Goal: Navigation & Orientation: Find specific page/section

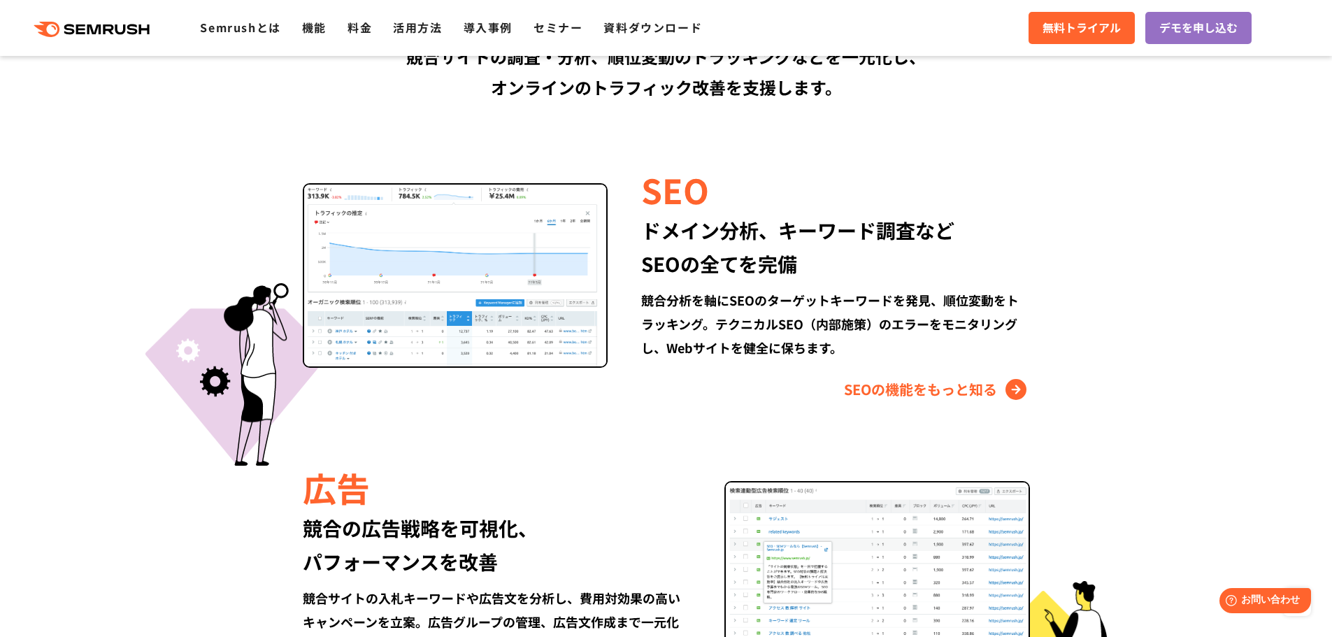
scroll to position [1259, 0]
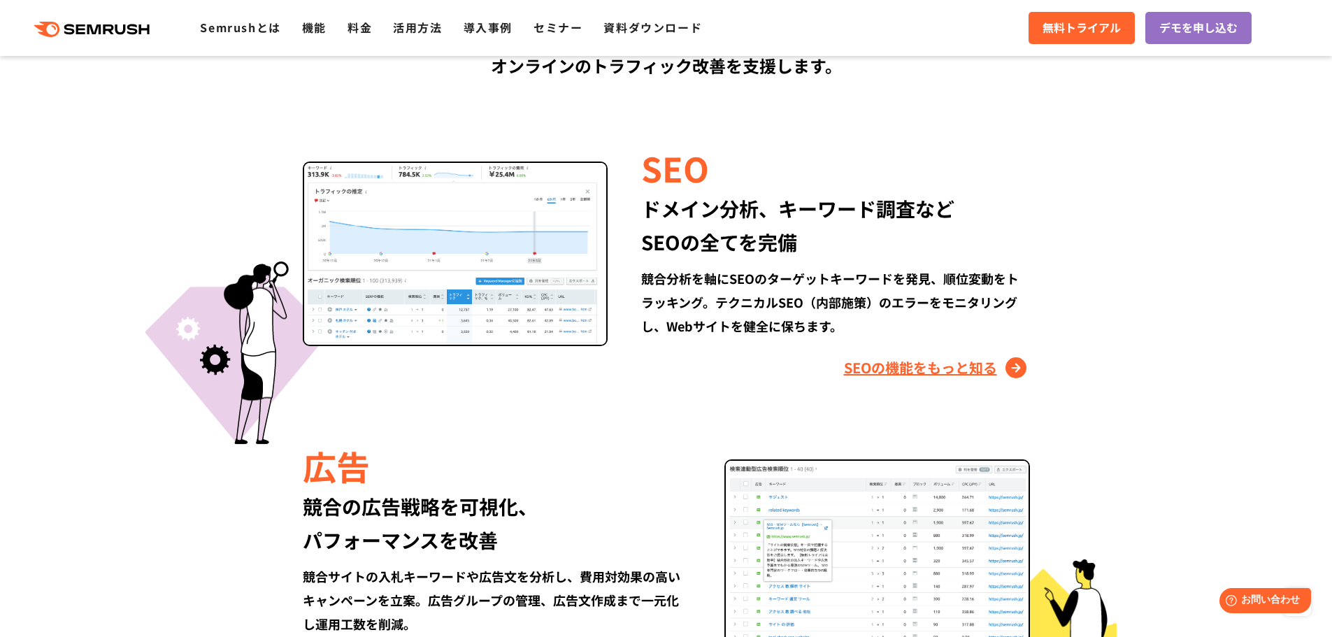
click at [874, 378] on link "SEOの機能をもっと知る" at bounding box center [937, 368] width 186 height 22
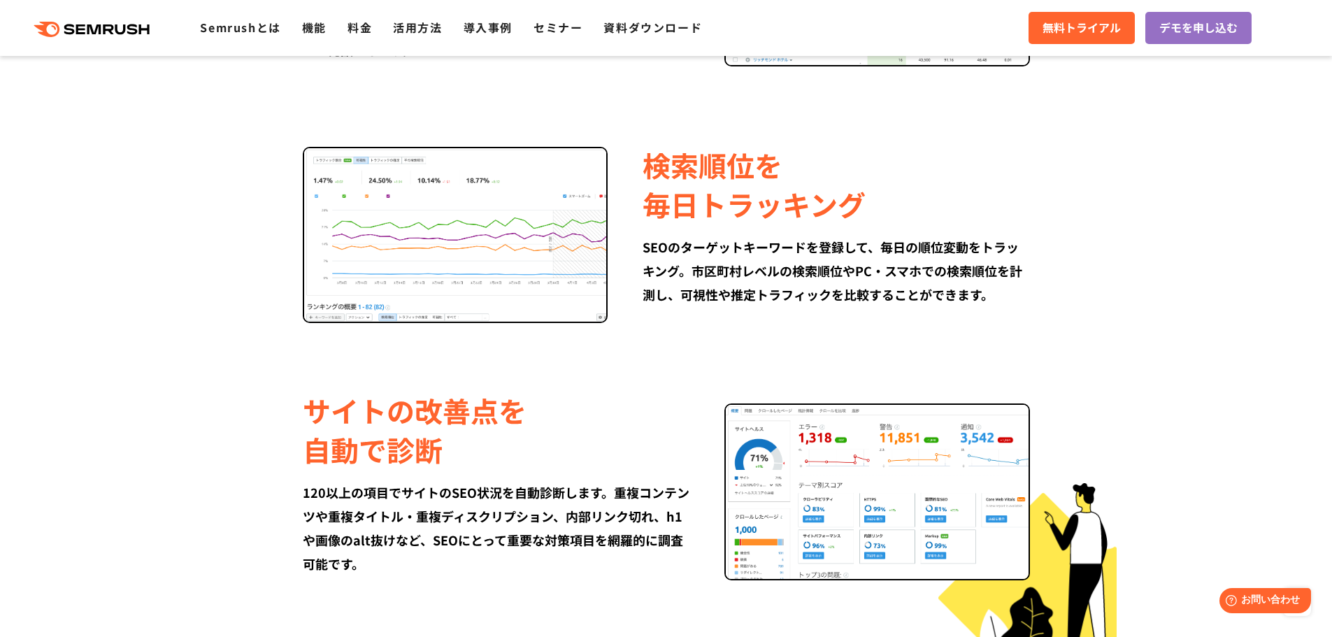
scroll to position [1329, 0]
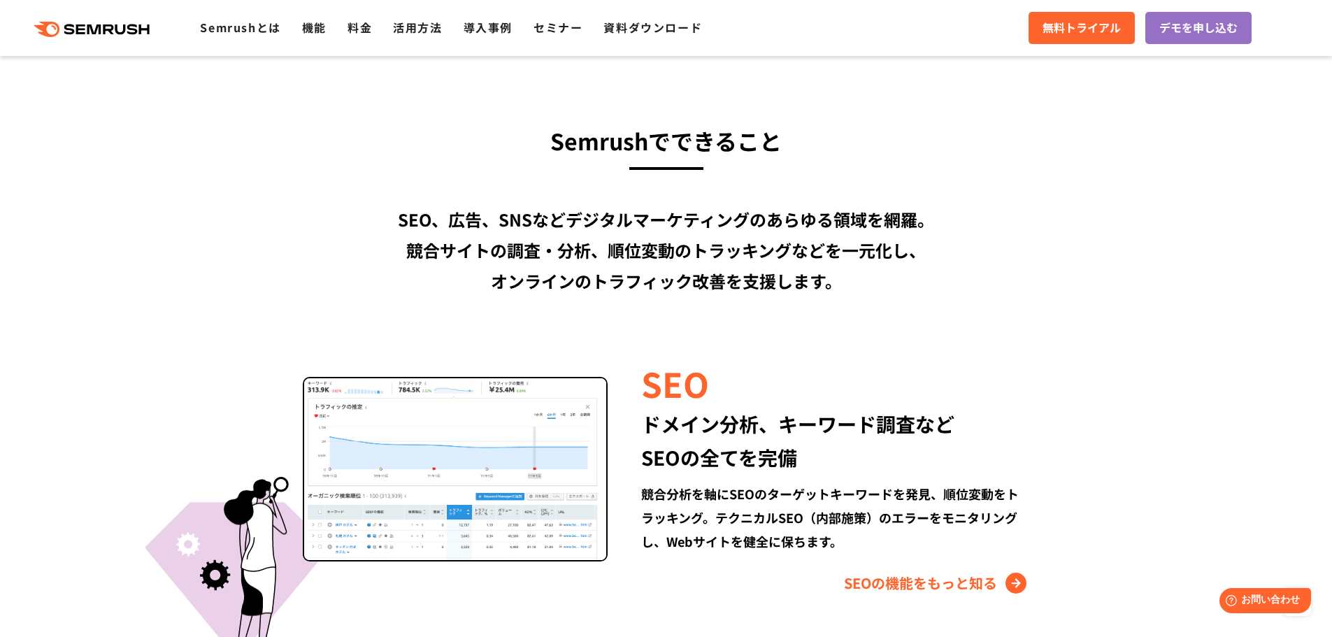
scroll to position [1043, 0]
click at [974, 573] on link "SEOの機能をもっと知る" at bounding box center [937, 584] width 186 height 22
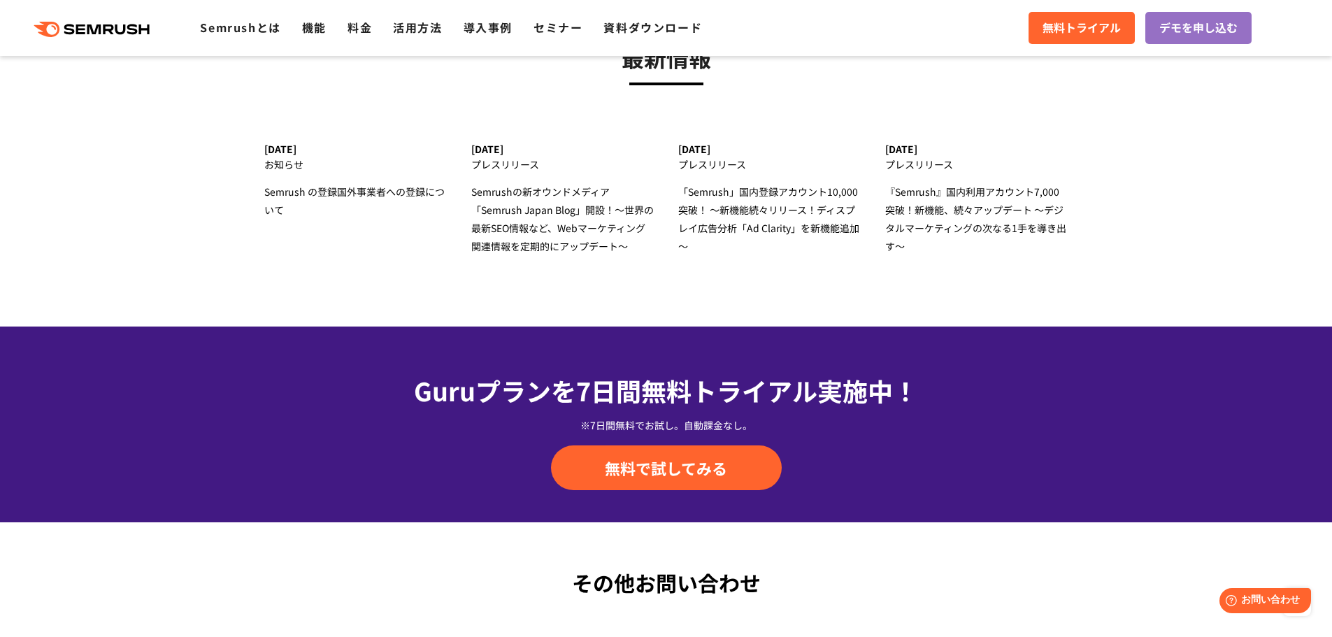
scroll to position [4476, 0]
